Goal: Information Seeking & Learning: Find specific fact

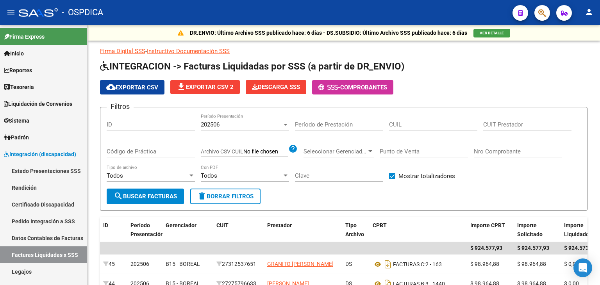
scroll to position [120, 0]
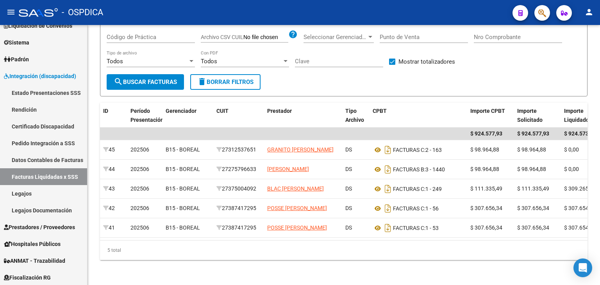
click at [550, 9] on mat-toolbar "menu - OSPDICA person" at bounding box center [300, 12] width 600 height 25
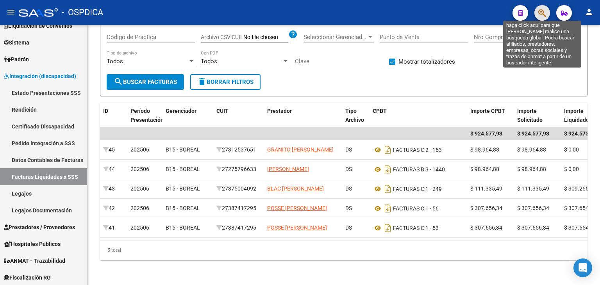
click at [544, 11] on icon "button" at bounding box center [543, 13] width 8 height 9
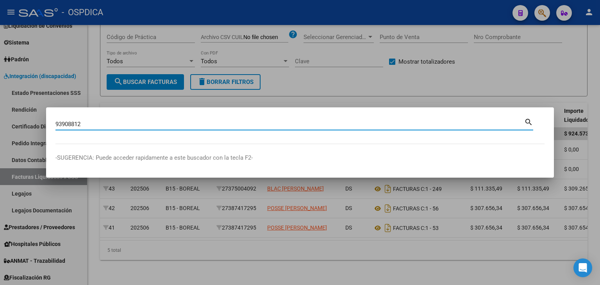
click at [72, 123] on input "93908812" at bounding box center [289, 124] width 469 height 7
type input "93900812"
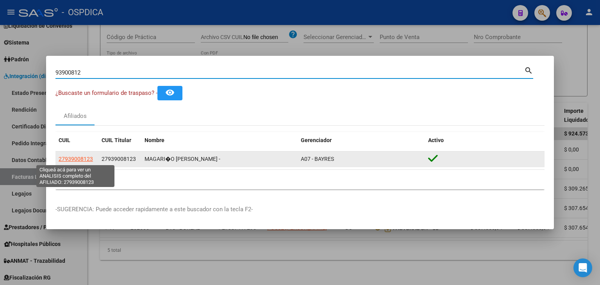
click at [83, 159] on span "27939008123" at bounding box center [76, 159] width 34 height 6
type textarea "27939008123"
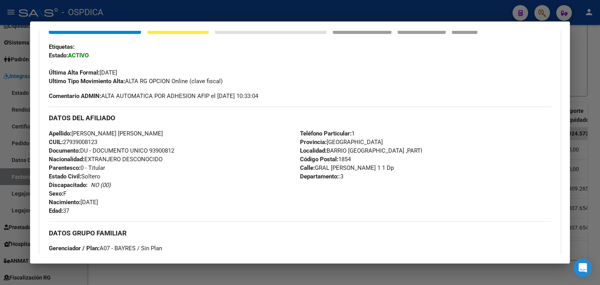
scroll to position [172, 0]
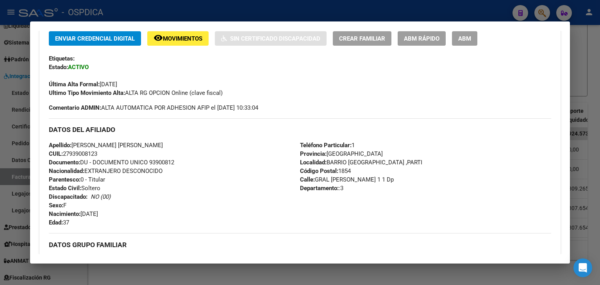
drag, startPoint x: 100, startPoint y: 83, endPoint x: 134, endPoint y: 82, distance: 34.0
click at [134, 82] on div "Última Alta Formal: [DATE]" at bounding box center [300, 80] width 503 height 17
drag, startPoint x: 128, startPoint y: 93, endPoint x: 229, endPoint y: 98, distance: 101.0
click at [229, 98] on div "Enviar Credencial Digital remove_red_eye Movimientos Sin Certificado Discapacid…" at bounding box center [300, 71] width 503 height 81
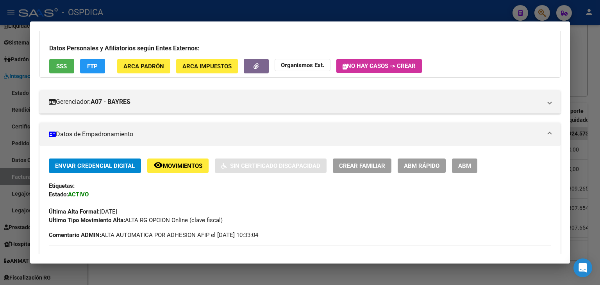
scroll to position [0, 0]
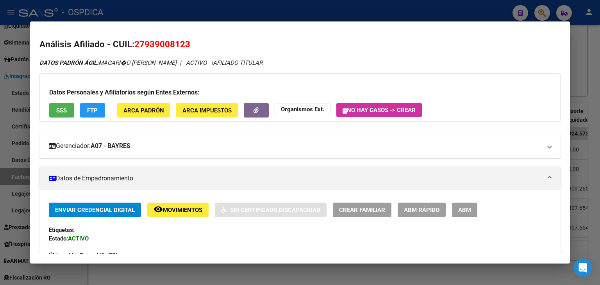
click at [147, 149] on mat-panel-title "Gerenciador: A07 - BAYRES" at bounding box center [295, 145] width 493 height 9
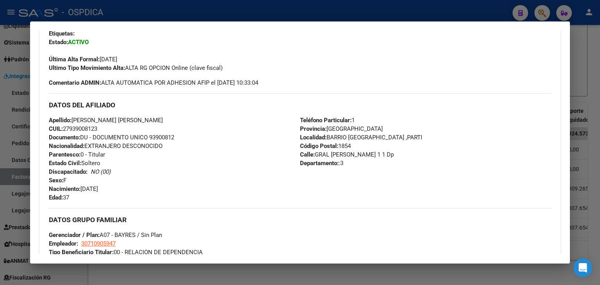
scroll to position [352, 0]
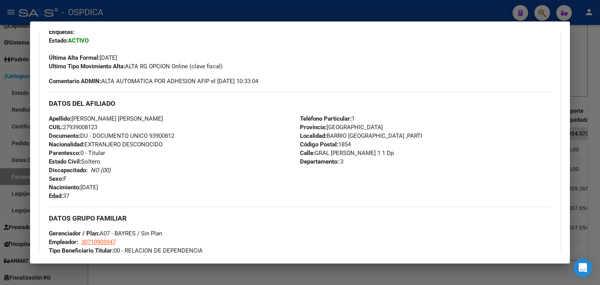
drag, startPoint x: 128, startPoint y: 57, endPoint x: 229, endPoint y: 59, distance: 100.8
click at [229, 62] on div "Ultimo Tipo Movimiento Alta: ALTA RG OPCION Online (clave fiscal)" at bounding box center [300, 66] width 503 height 9
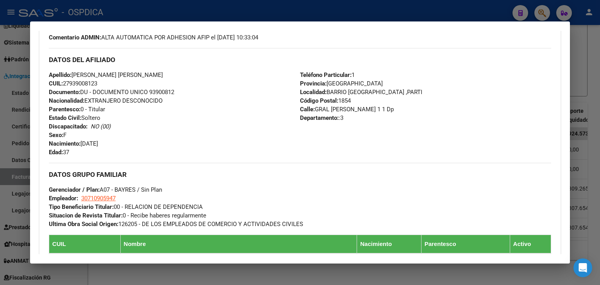
scroll to position [433, 0]
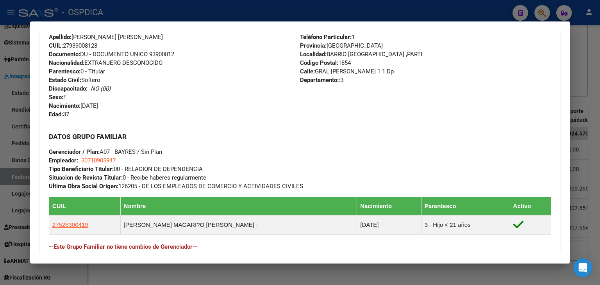
click at [583, 60] on div at bounding box center [300, 142] width 600 height 285
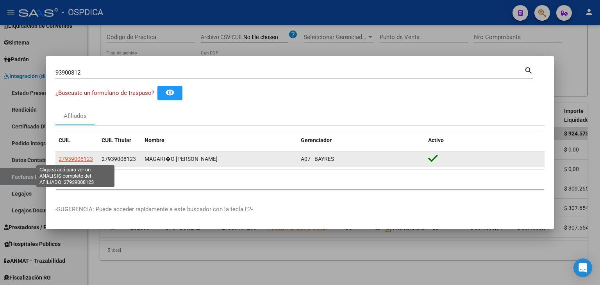
click at [82, 159] on span "27939008123" at bounding box center [76, 159] width 34 height 6
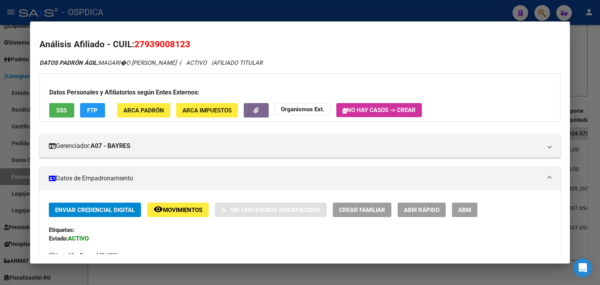
scroll to position [39, 0]
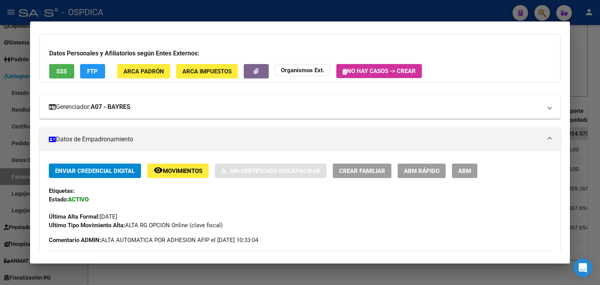
click at [215, 106] on mat-panel-title "Gerenciador: A07 - BAYRES" at bounding box center [295, 106] width 493 height 9
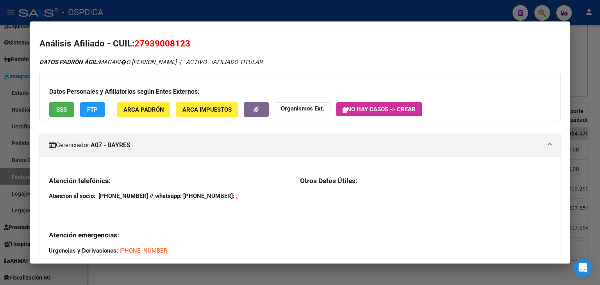
scroll to position [0, 0]
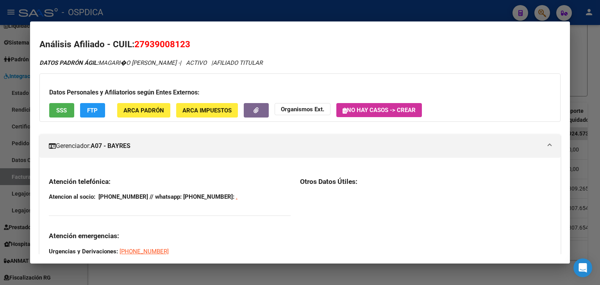
drag, startPoint x: 134, startPoint y: 46, endPoint x: 192, endPoint y: 43, distance: 57.5
click at [192, 43] on h2 "Análisis Afiliado - CUIL: 27939008123" at bounding box center [299, 44] width 521 height 13
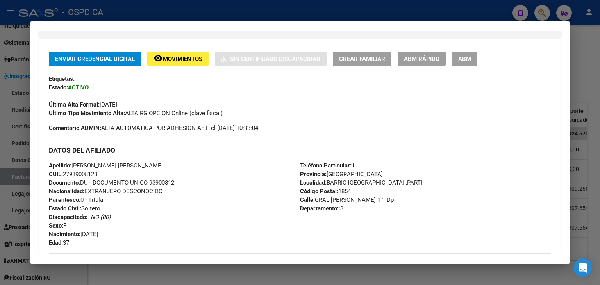
scroll to position [316, 0]
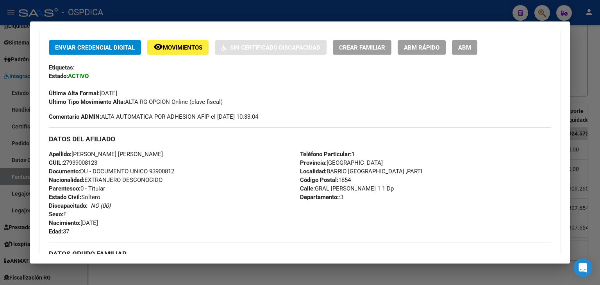
drag, startPoint x: 127, startPoint y: 91, endPoint x: 227, endPoint y: 93, distance: 99.3
click at [227, 98] on div "Ultimo Tipo Movimiento Alta: ALTA RG OPCION Online (clave fiscal)" at bounding box center [300, 102] width 503 height 9
click at [127, 98] on span "Ultimo Tipo Movimiento Alta: ALTA RG OPCION Online (clave fiscal)" at bounding box center [136, 101] width 174 height 7
drag, startPoint x: 128, startPoint y: 93, endPoint x: 236, endPoint y: 95, distance: 108.3
click at [236, 98] on div "Ultimo Tipo Movimiento Alta: ALTA RG OPCION Online (clave fiscal)" at bounding box center [300, 102] width 503 height 9
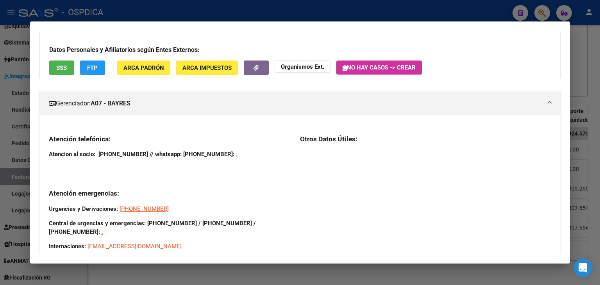
scroll to position [4, 0]
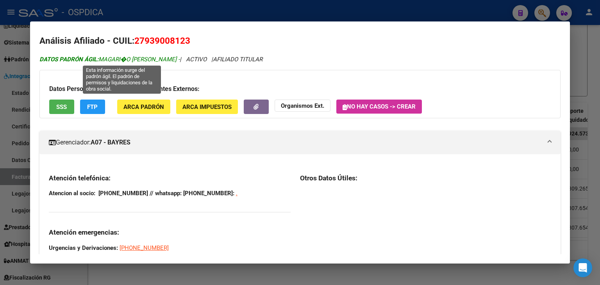
click at [103, 61] on span "DATOS PADRÓN ÁGIL: MAGARI�O [PERSON_NAME] -" at bounding box center [109, 59] width 140 height 7
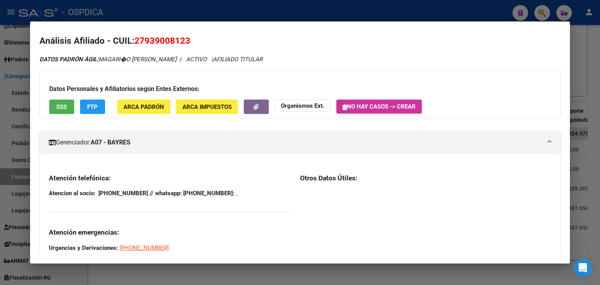
click at [436, 16] on div at bounding box center [300, 142] width 600 height 285
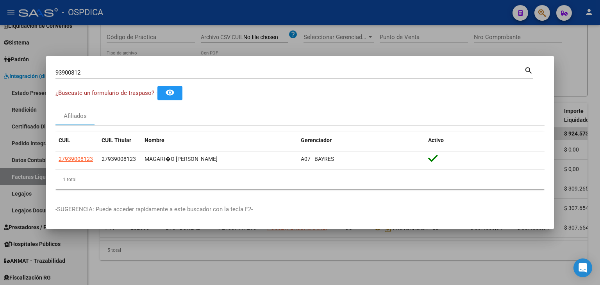
click at [584, 58] on div at bounding box center [300, 142] width 600 height 285
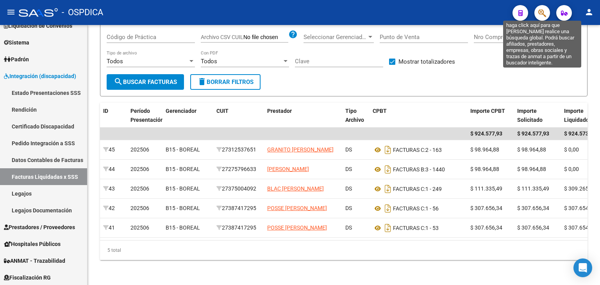
click at [544, 13] on icon "button" at bounding box center [543, 13] width 8 height 9
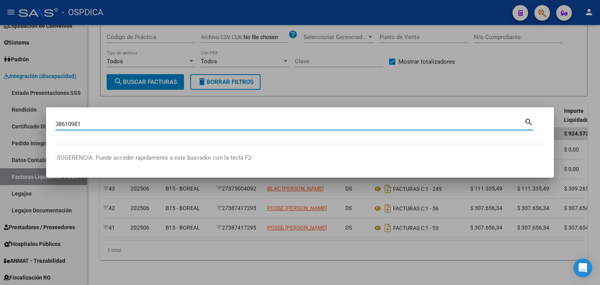
type input "38610981"
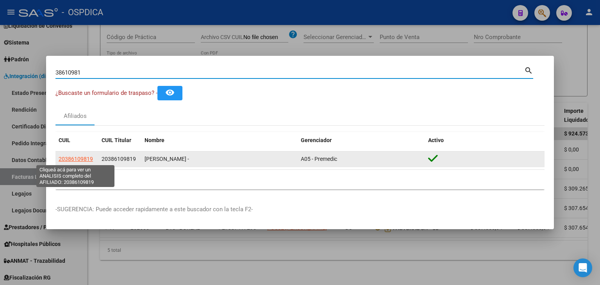
click at [86, 157] on span "20386109819" at bounding box center [76, 159] width 34 height 6
type textarea "20386109819"
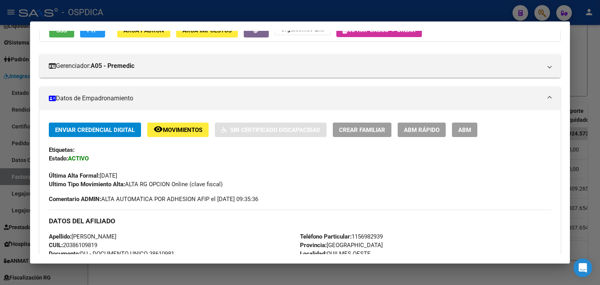
scroll to position [117, 0]
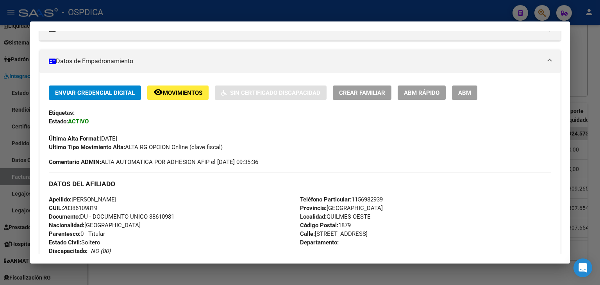
drag, startPoint x: 127, startPoint y: 147, endPoint x: 227, endPoint y: 150, distance: 100.5
click at [227, 150] on div "Ultimo Tipo Movimiento Alta: ALTA RG OPCION Online (clave fiscal)" at bounding box center [300, 147] width 503 height 9
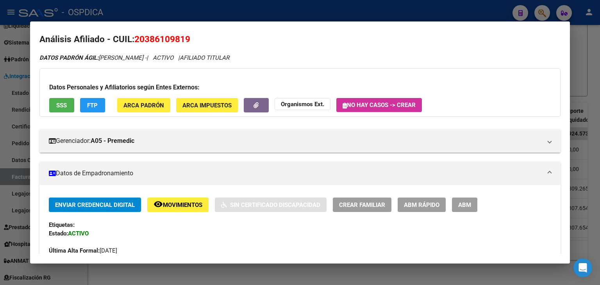
scroll to position [0, 0]
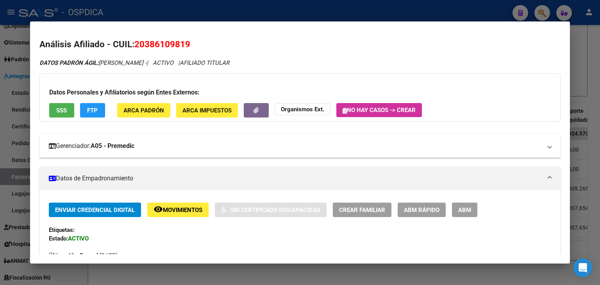
click at [134, 150] on strong "A05 - Premedic" at bounding box center [113, 145] width 44 height 9
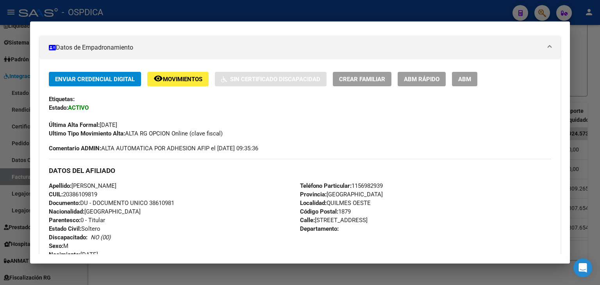
scroll to position [274, 0]
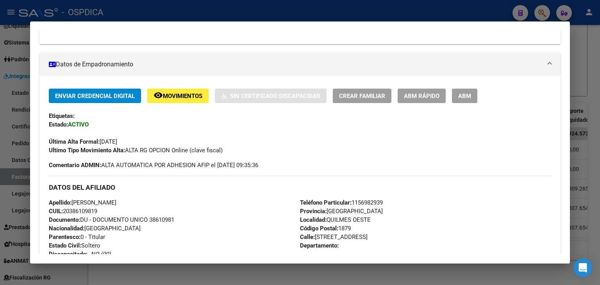
drag, startPoint x: 128, startPoint y: 152, endPoint x: 224, endPoint y: 153, distance: 95.8
click at [223, 153] on span "Ultimo Tipo Movimiento Alta: ALTA RG OPCION Online (clave fiscal)" at bounding box center [136, 150] width 174 height 7
drag, startPoint x: 100, startPoint y: 141, endPoint x: 134, endPoint y: 141, distance: 33.6
click at [134, 141] on div "Última Alta Formal: [DATE]" at bounding box center [300, 137] width 503 height 17
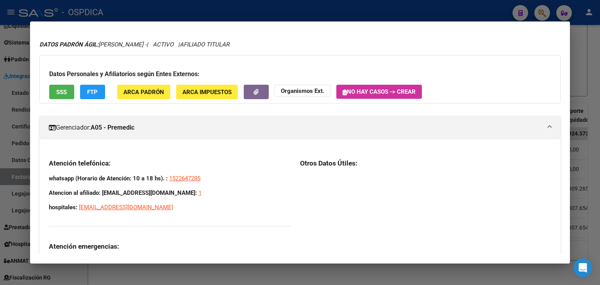
scroll to position [0, 0]
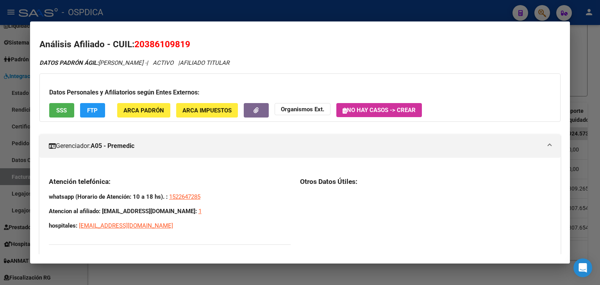
drag, startPoint x: 135, startPoint y: 47, endPoint x: 263, endPoint y: 64, distance: 128.6
click at [135, 44] on span "20386109819" at bounding box center [162, 44] width 56 height 10
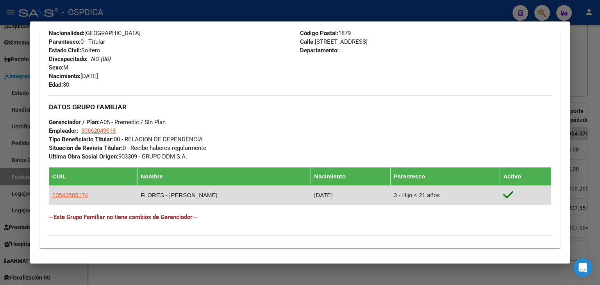
scroll to position [566, 0]
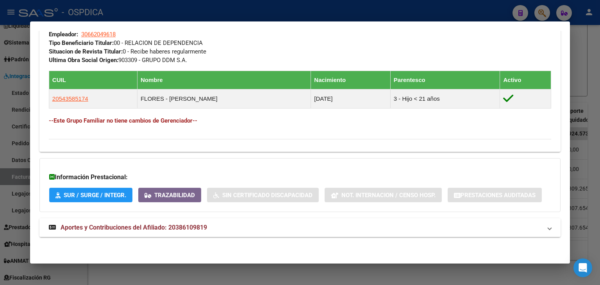
click at [109, 229] on span "Aportes y Contribuciones del Afiliado: 20386109819" at bounding box center [134, 227] width 147 height 7
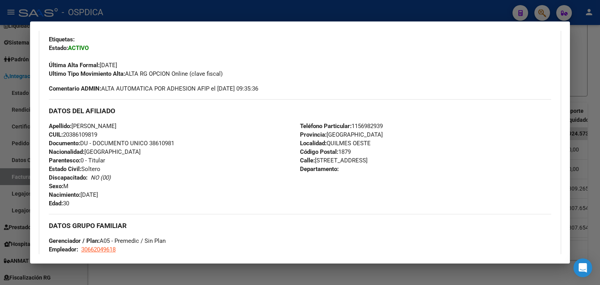
scroll to position [352, 0]
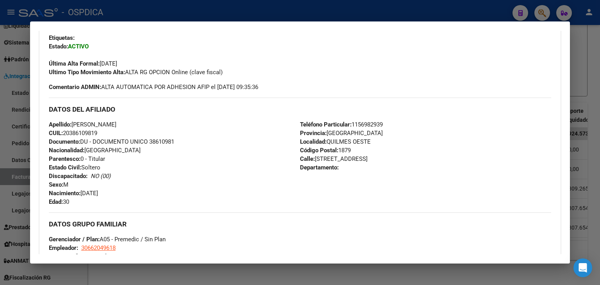
drag, startPoint x: 127, startPoint y: 72, endPoint x: 225, endPoint y: 68, distance: 98.2
click at [225, 68] on div "Ultimo Tipo Movimiento Alta: ALTA RG OPCION Online (clave fiscal)" at bounding box center [300, 72] width 503 height 9
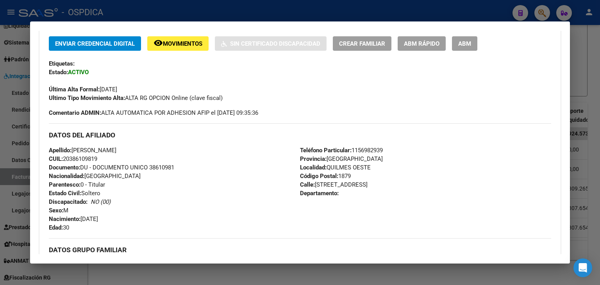
scroll to position [313, 0]
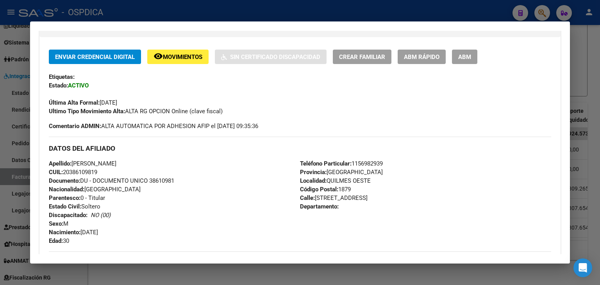
click at [238, 115] on div "Ultimo Tipo Movimiento Alta: ALTA RG OPCION Online (clave fiscal)" at bounding box center [300, 111] width 503 height 9
click at [220, 114] on span "Ultimo Tipo Movimiento Alta: ALTA RG OPCION Online (clave fiscal)" at bounding box center [136, 111] width 174 height 7
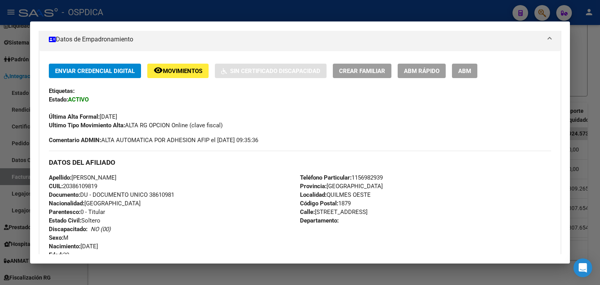
scroll to position [283, 0]
